Goal: Task Accomplishment & Management: Complete application form

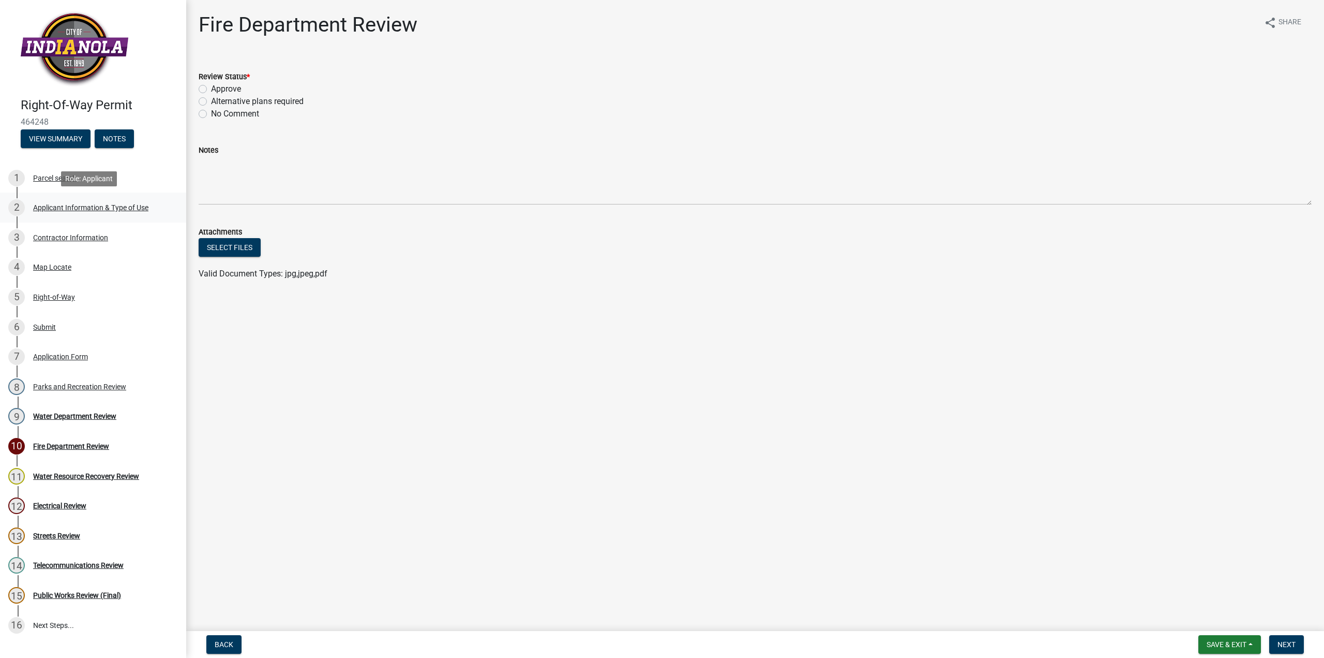
click at [84, 212] on div "2 Applicant Information & Type of Use" at bounding box center [88, 207] width 161 height 17
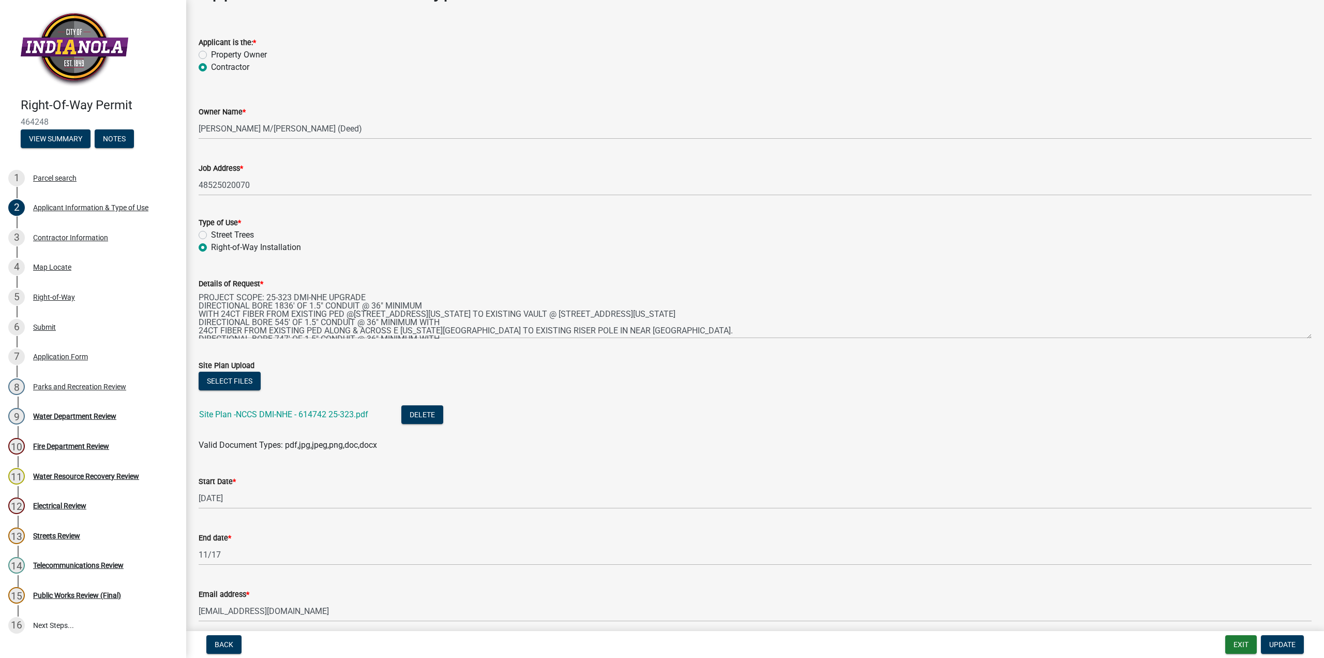
scroll to position [52, 0]
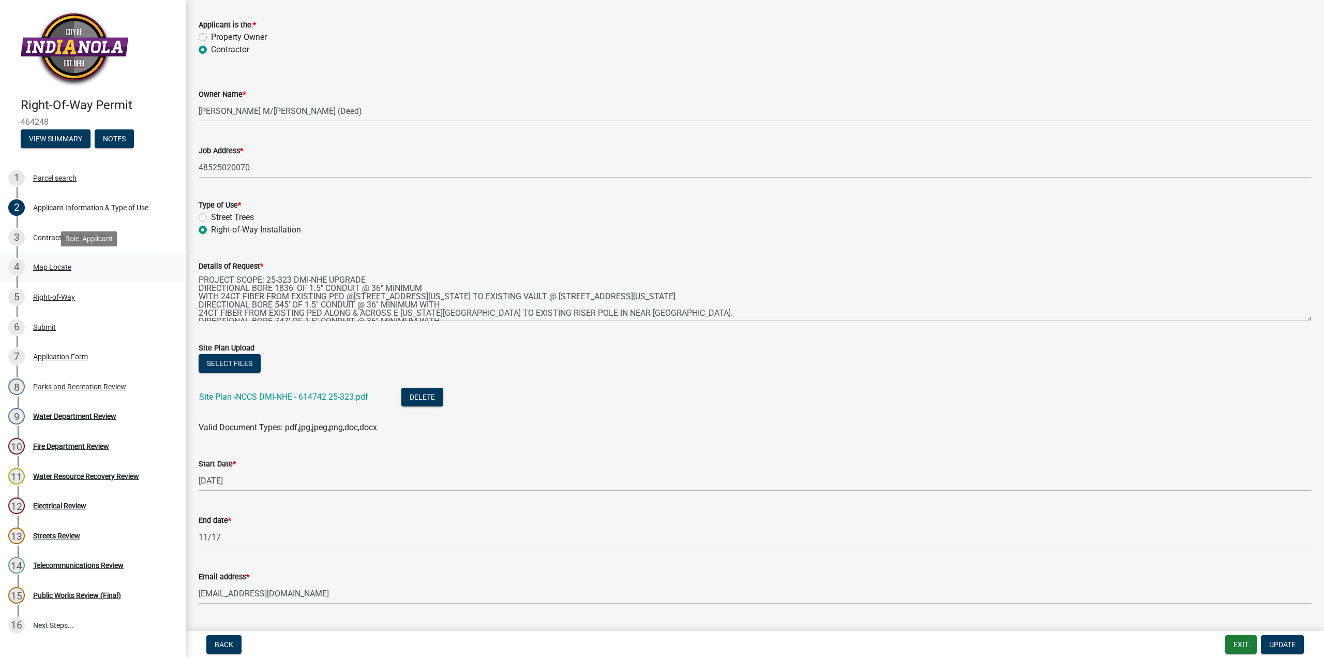
click at [57, 265] on div "Map Locate" at bounding box center [52, 266] width 38 height 7
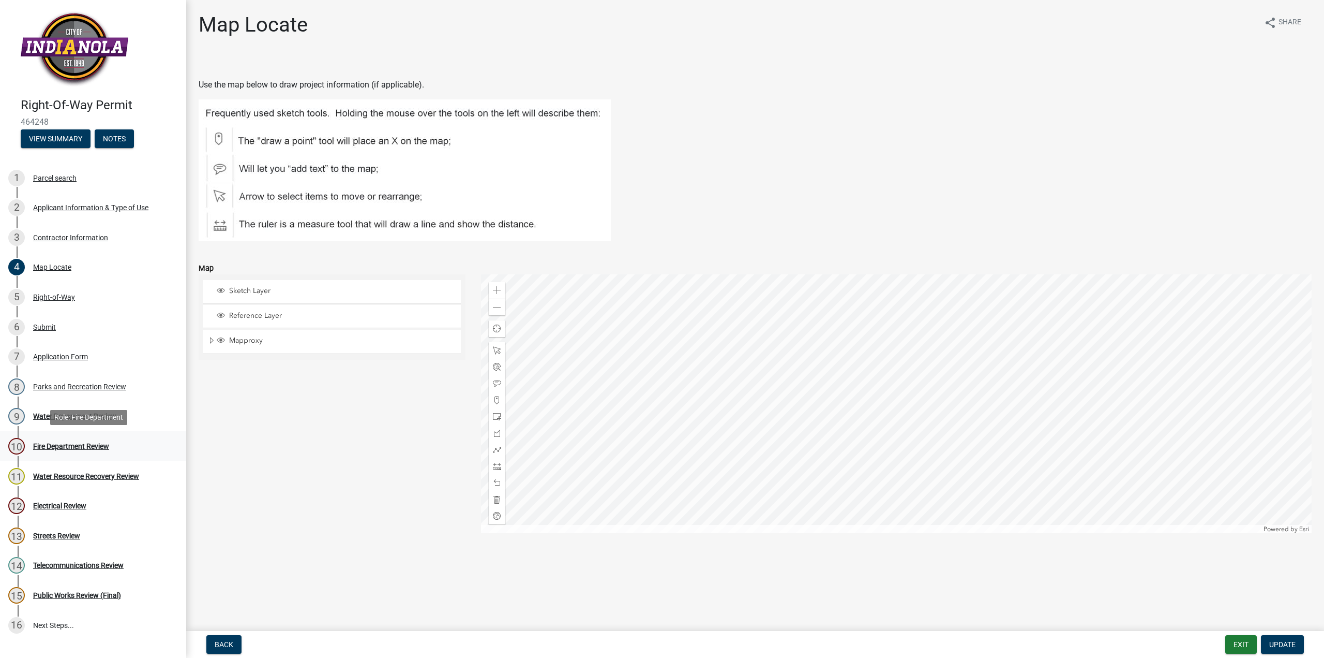
click at [76, 444] on div "Fire Department Review" at bounding box center [71, 445] width 76 height 7
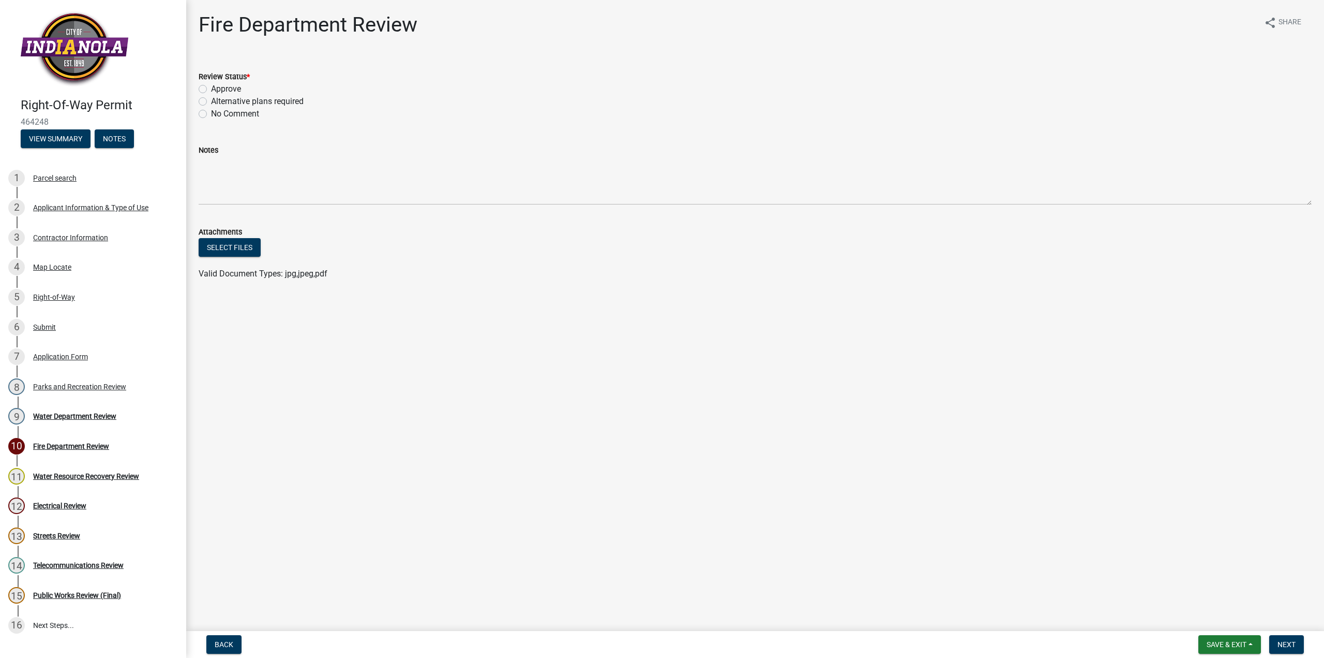
click at [211, 92] on label "Approve" at bounding box center [226, 89] width 30 height 12
click at [211, 89] on input "Approve" at bounding box center [214, 86] width 7 height 7
radio input "true"
click at [1286, 642] on span "Next" at bounding box center [1287, 644] width 18 height 8
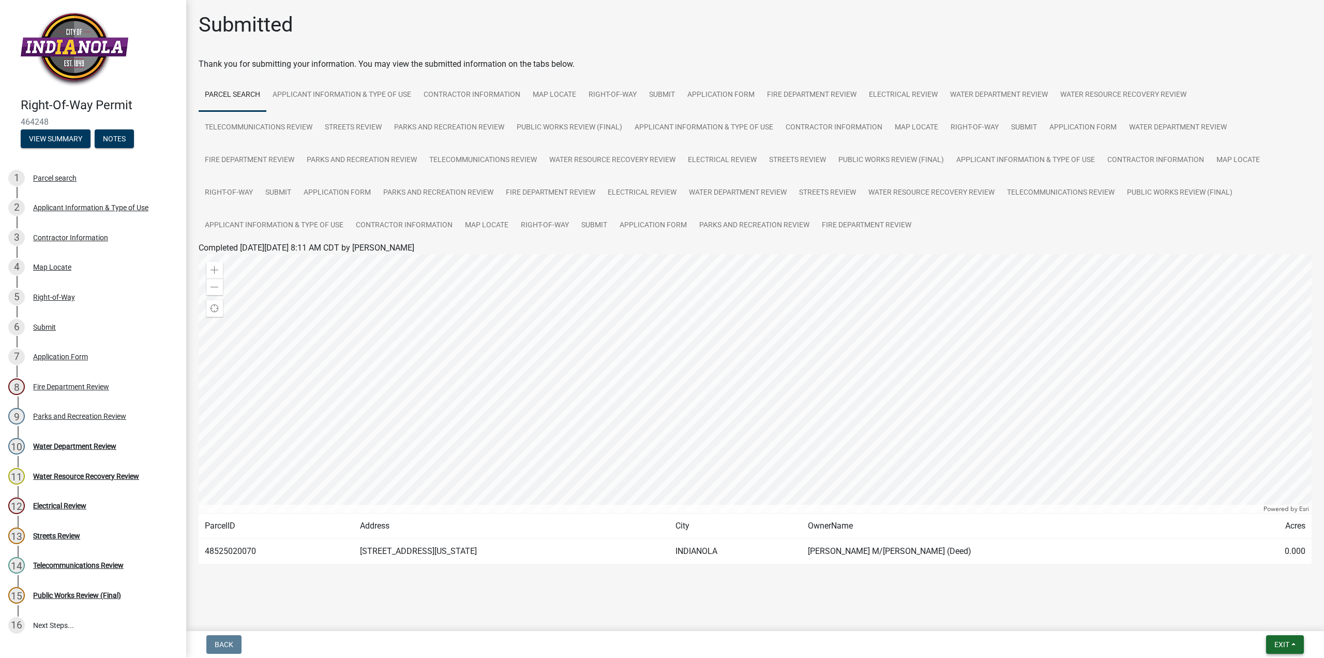
click at [1284, 643] on span "Exit" at bounding box center [1282, 644] width 15 height 8
click at [1249, 593] on button "Save" at bounding box center [1262, 592] width 83 height 25
click at [1279, 646] on span "Exit" at bounding box center [1282, 644] width 15 height 8
click at [1249, 616] on button "Save & Exit" at bounding box center [1262, 617] width 83 height 25
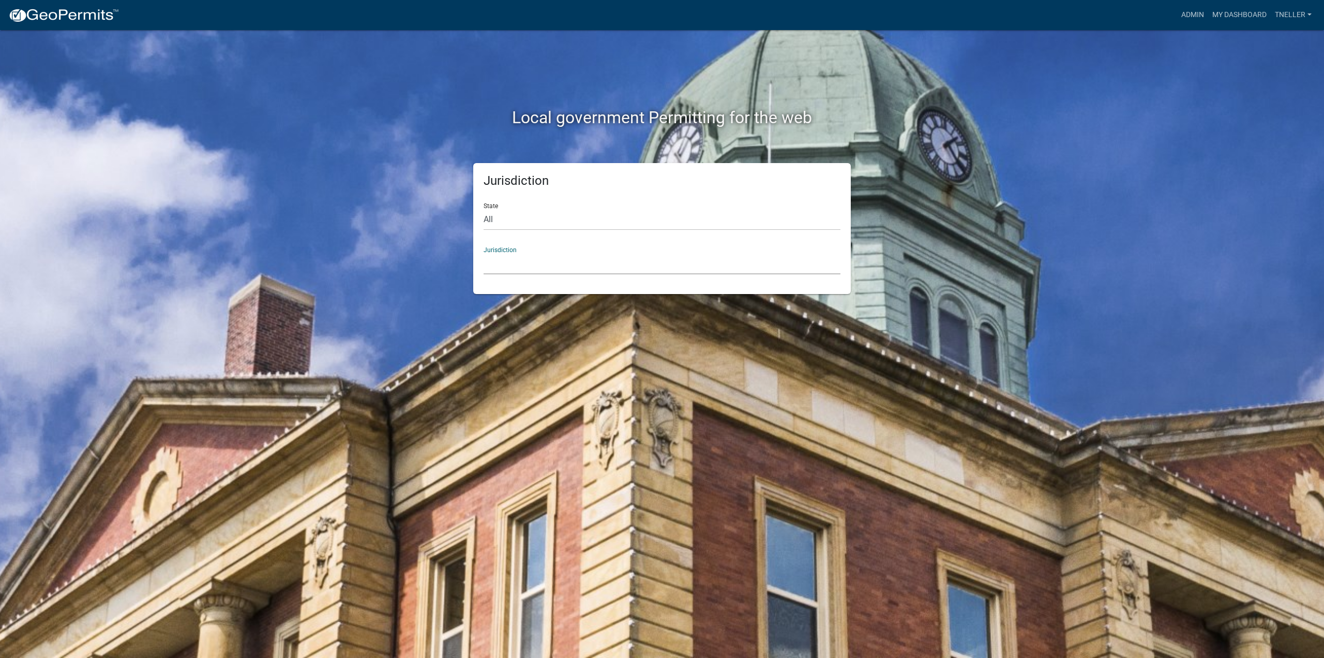
click at [516, 263] on select "Custer County, Colorado Carroll County, Georgia Cook County, Georgia Crawford C…" at bounding box center [662, 263] width 357 height 21
click at [510, 217] on select "All Colorado Georgia Indiana Iowa Kansas Minnesota Ohio South Carolina Wisconsin" at bounding box center [662, 219] width 357 height 21
select select "[US_STATE]"
click at [484, 209] on select "All Colorado Georgia Indiana Iowa Kansas Minnesota Ohio South Carolina Wisconsin" at bounding box center [662, 219] width 357 height 21
click at [502, 257] on select "Boone County, Iowa Butler County, Iowa Cerro Gordo County, Iowa City of Harlan,…" at bounding box center [662, 263] width 357 height 21
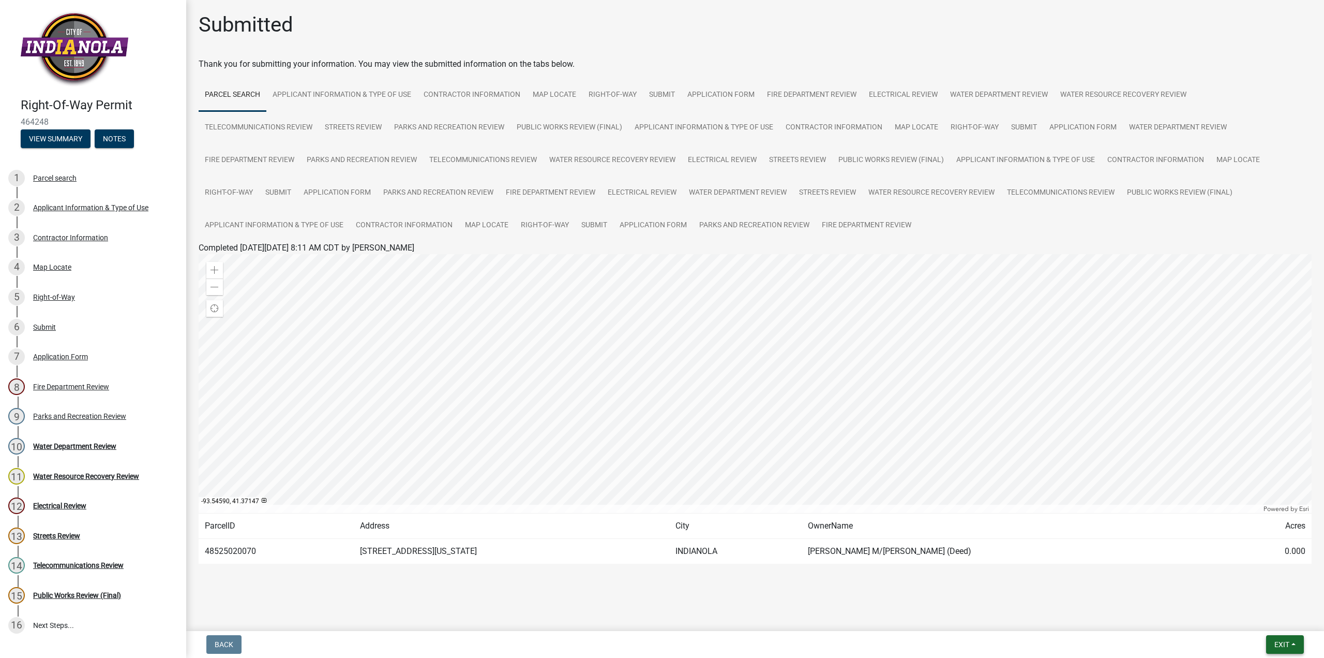
click at [1276, 645] on span "Exit" at bounding box center [1282, 644] width 15 height 8
click at [1255, 598] on button "Save" at bounding box center [1262, 592] width 83 height 25
click at [1289, 641] on span "Exit" at bounding box center [1282, 644] width 15 height 8
click at [1248, 613] on button "Save & Exit" at bounding box center [1262, 617] width 83 height 25
